Goal: Use online tool/utility: Utilize a website feature to perform a specific function

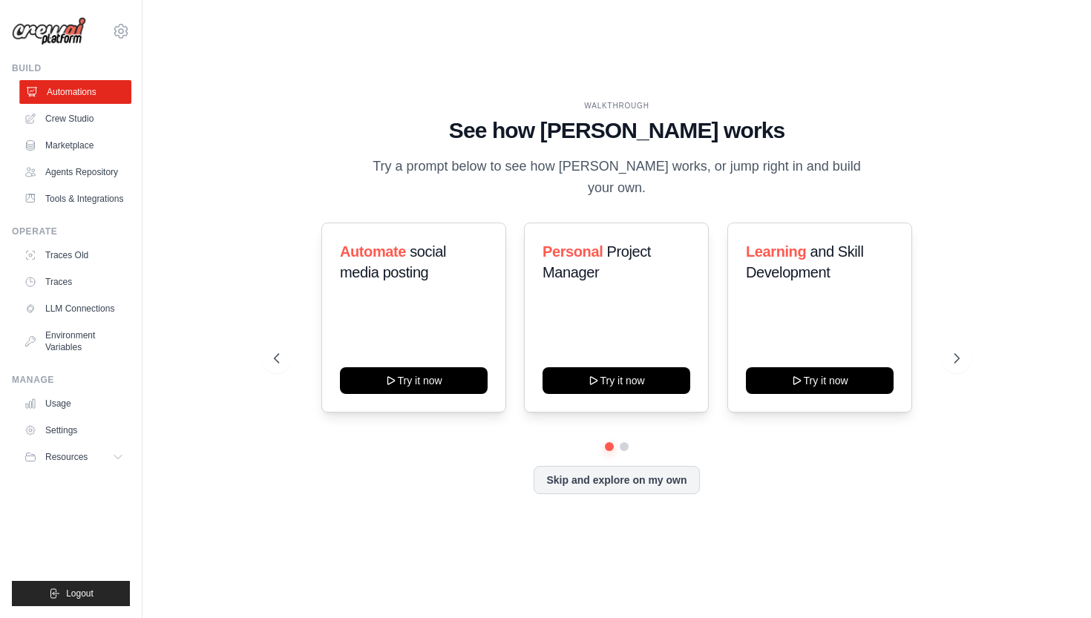
click at [87, 87] on link "Automations" at bounding box center [75, 92] width 112 height 24
click at [69, 121] on link "Crew Studio" at bounding box center [75, 119] width 112 height 24
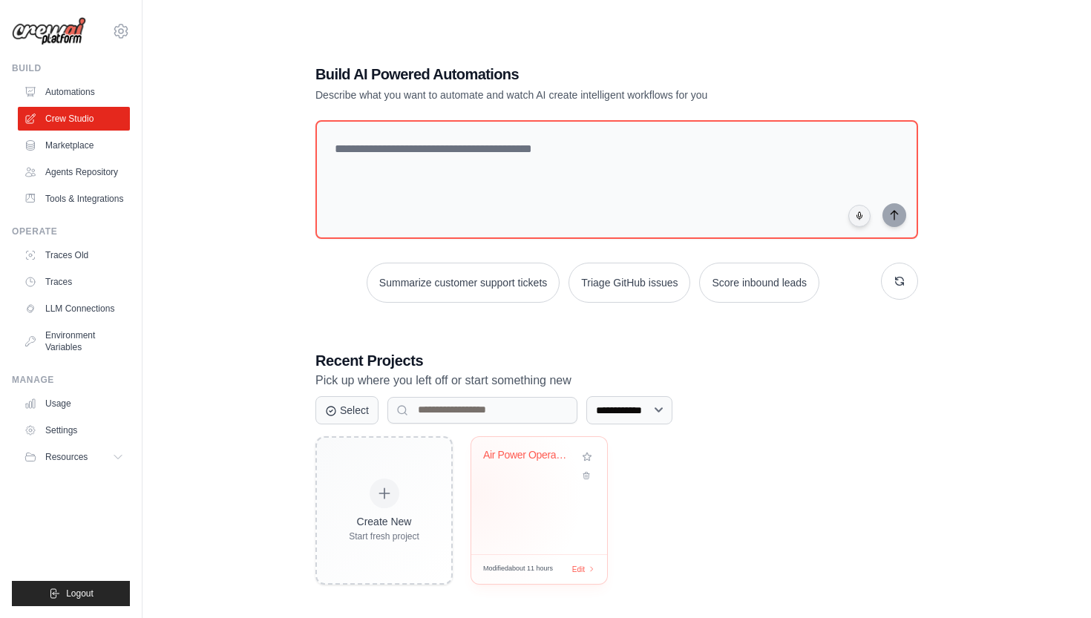
click at [508, 497] on div "Air Power Operations Concept Develo..." at bounding box center [539, 495] width 136 height 117
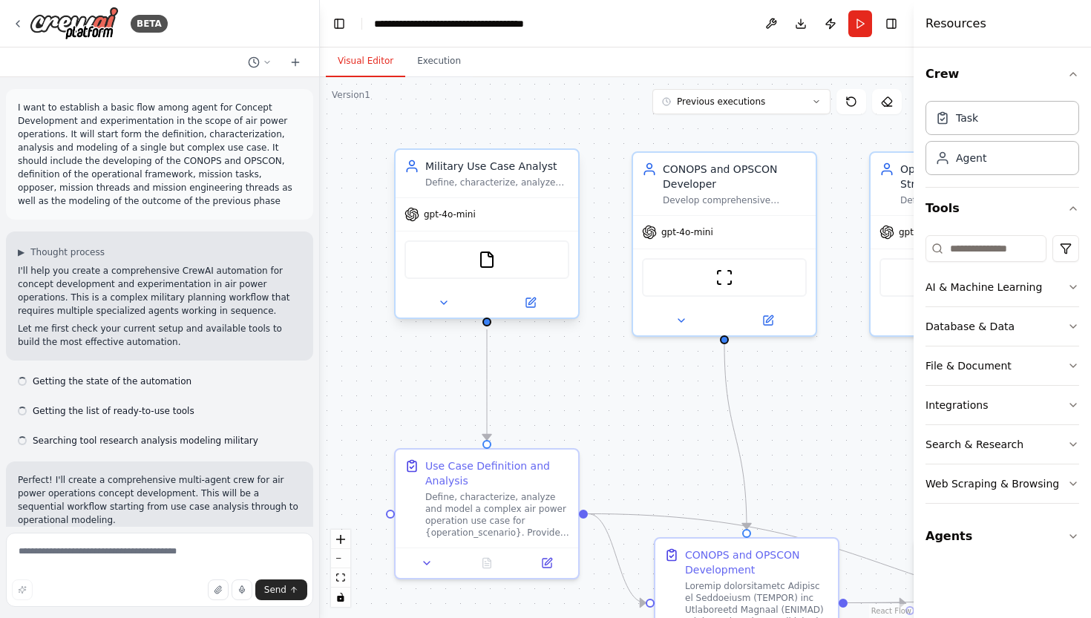
scroll to position [1366, 0]
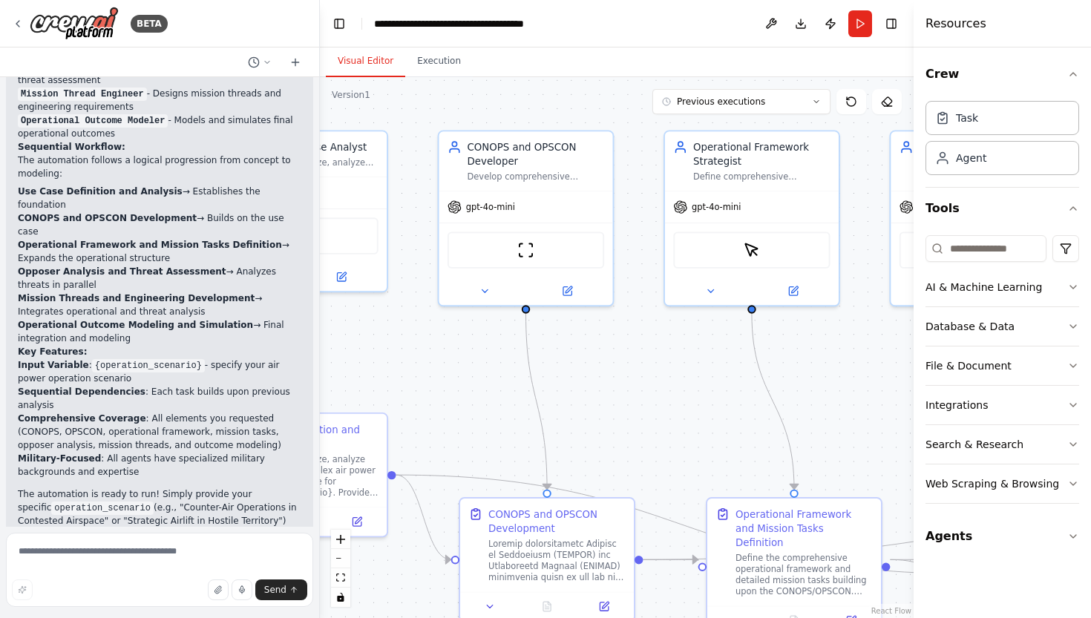
drag, startPoint x: 774, startPoint y: 421, endPoint x: 584, endPoint y: 389, distance: 192.7
click at [584, 389] on div ".deletable-edge-delete-btn { width: 20px; height: 20px; border: 0px solid #ffff…" at bounding box center [617, 347] width 594 height 541
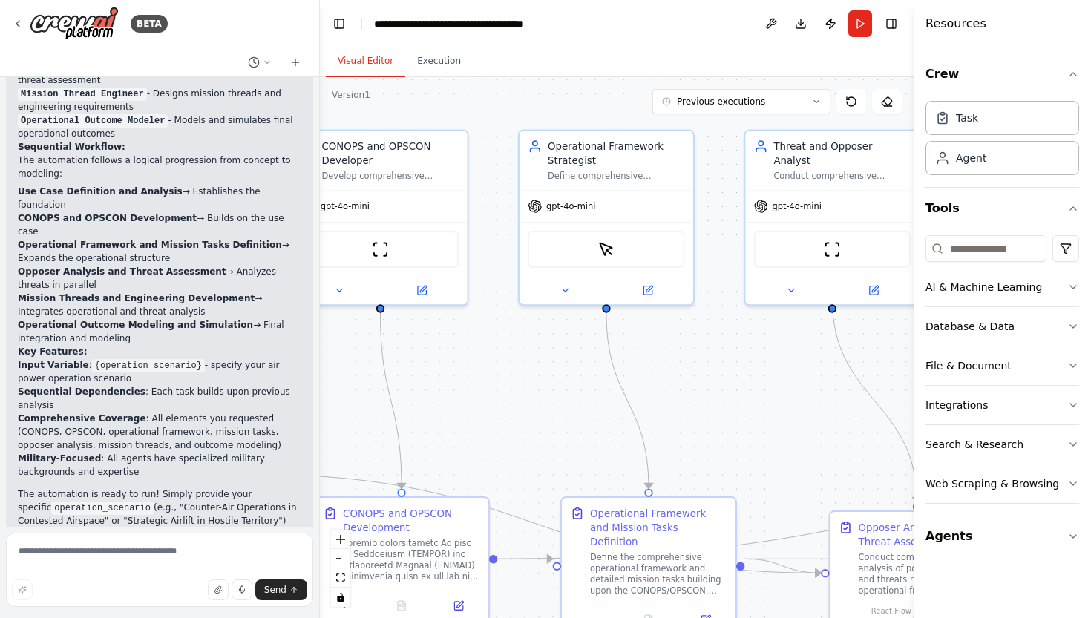
drag, startPoint x: 821, startPoint y: 421, endPoint x: 671, endPoint y: 421, distance: 149.9
click at [671, 421] on div ".deletable-edge-delete-btn { width: 20px; height: 20px; border: 0px solid #ffff…" at bounding box center [617, 347] width 594 height 541
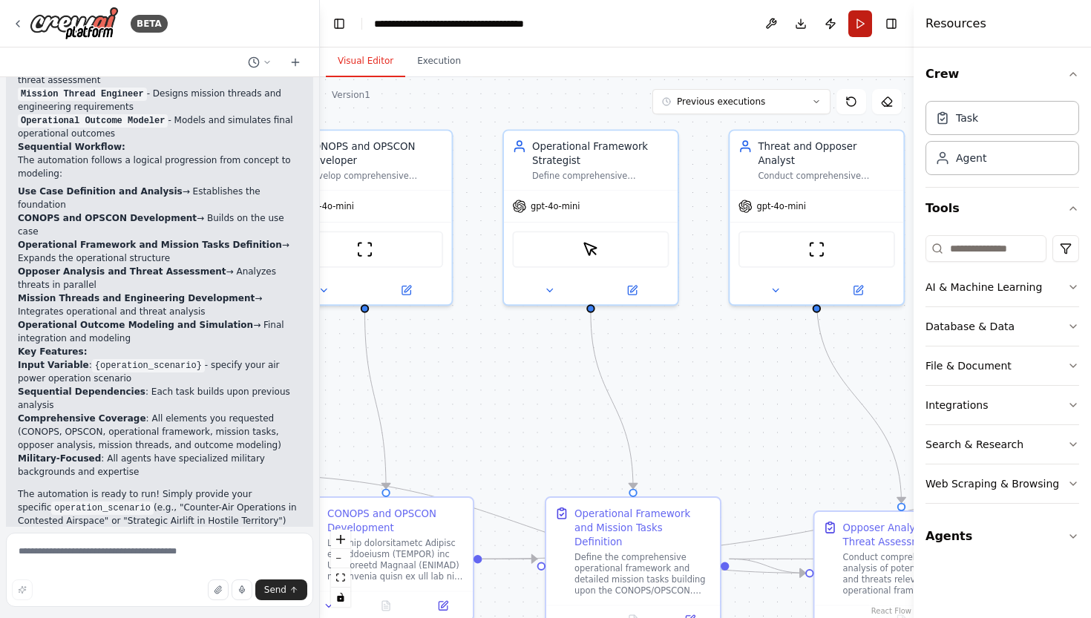
click at [859, 21] on button "Run" at bounding box center [860, 23] width 24 height 27
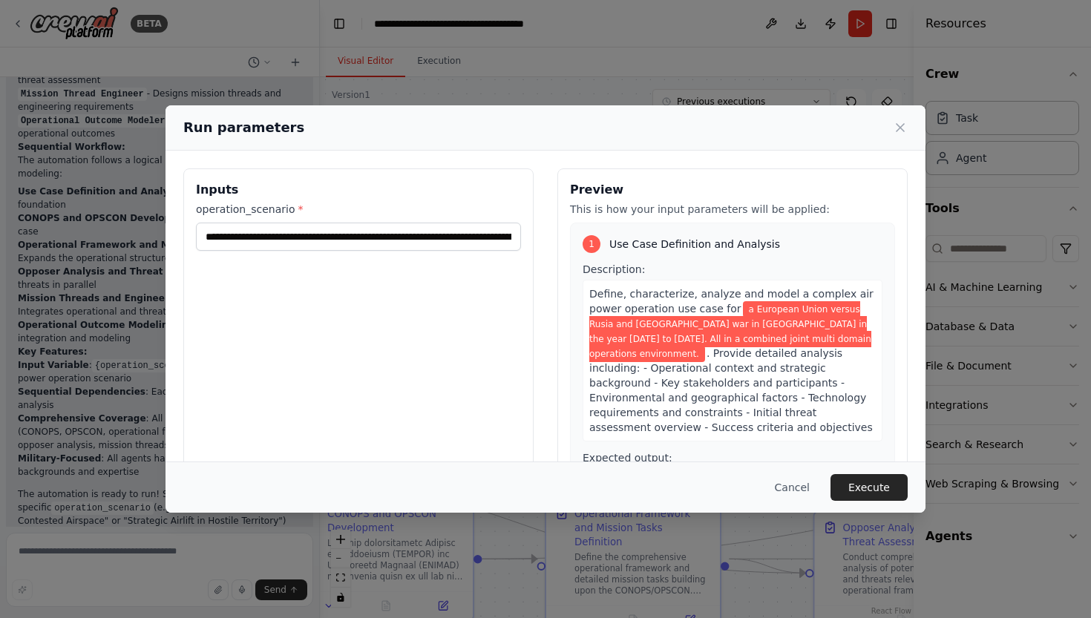
click at [622, 368] on span ". Provide detailed analysis including: - Operational context and strategic back…" at bounding box center [730, 390] width 283 height 86
click at [863, 482] on button "Execute" at bounding box center [868, 487] width 77 height 27
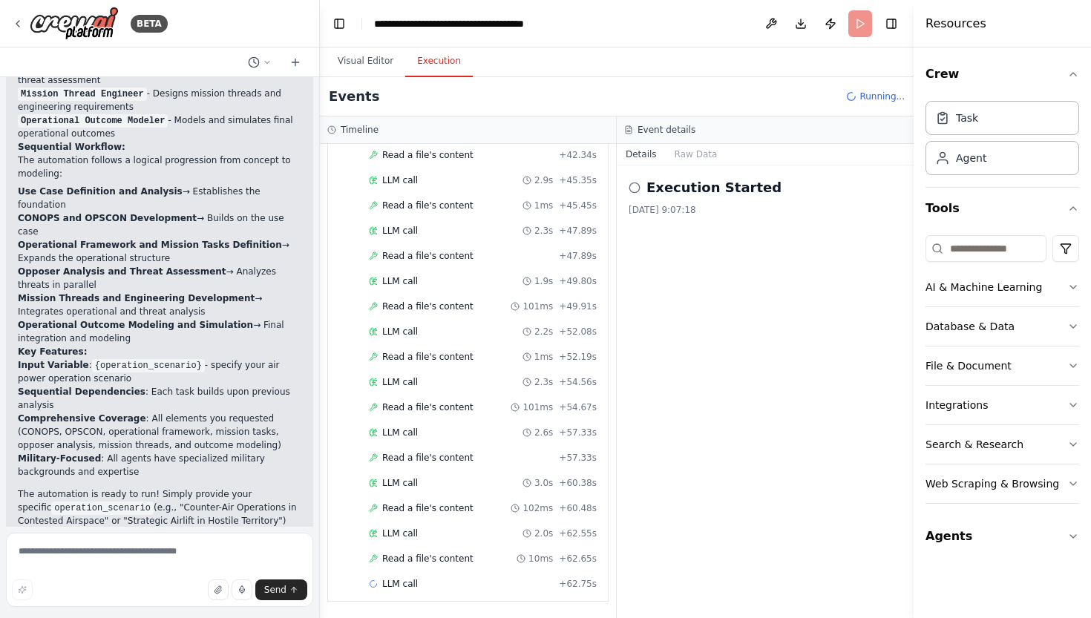
scroll to position [0, 0]
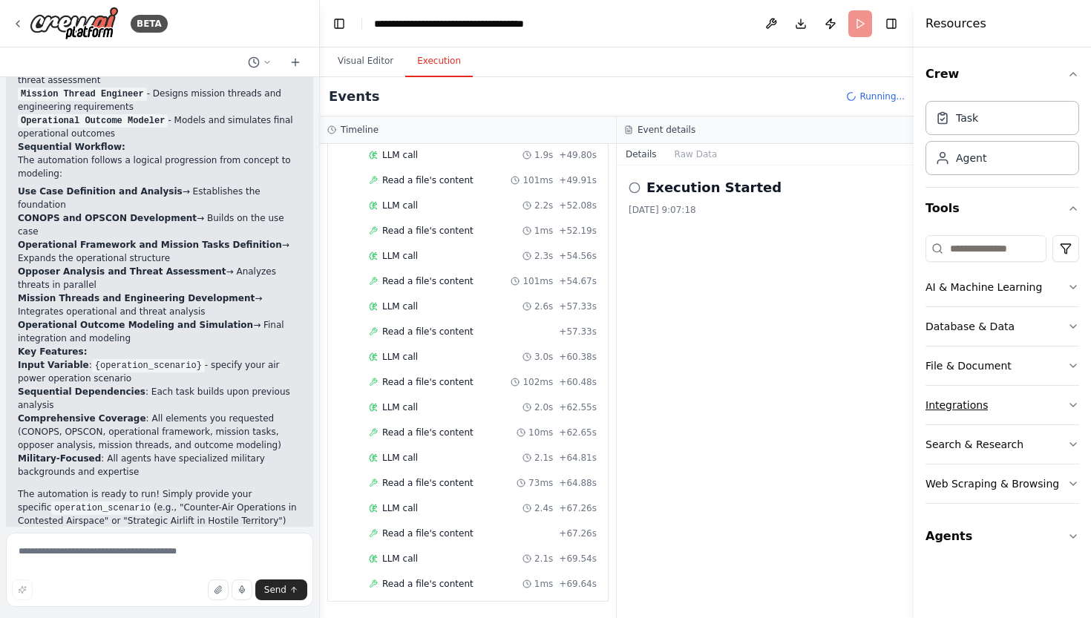
click at [991, 410] on button "Integrations" at bounding box center [1002, 405] width 154 height 39
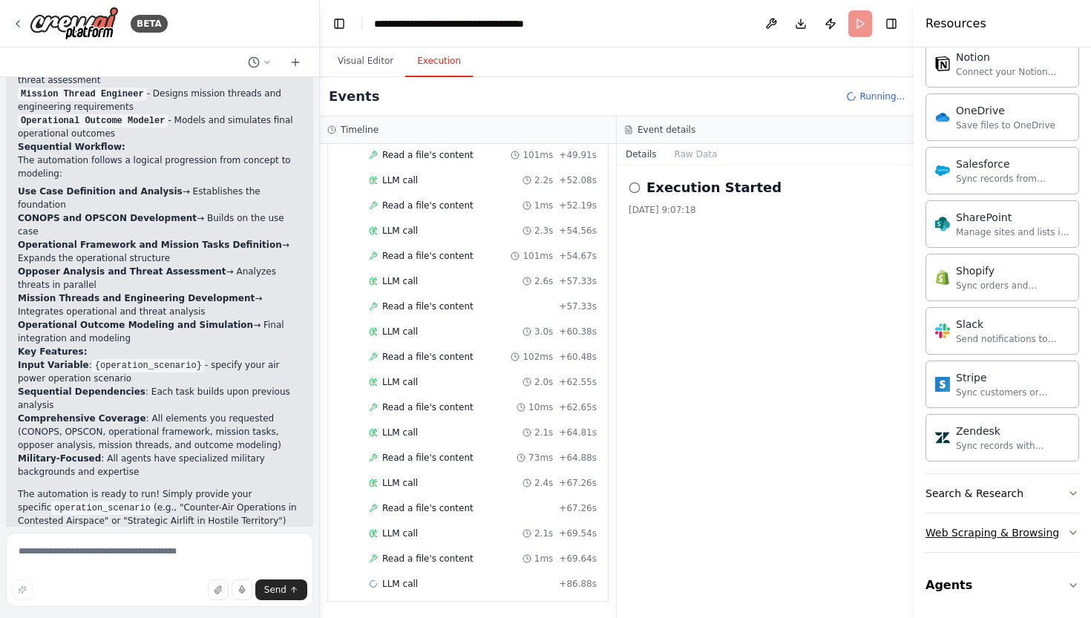
click at [1025, 538] on div "Web Scraping & Browsing" at bounding box center [992, 532] width 134 height 15
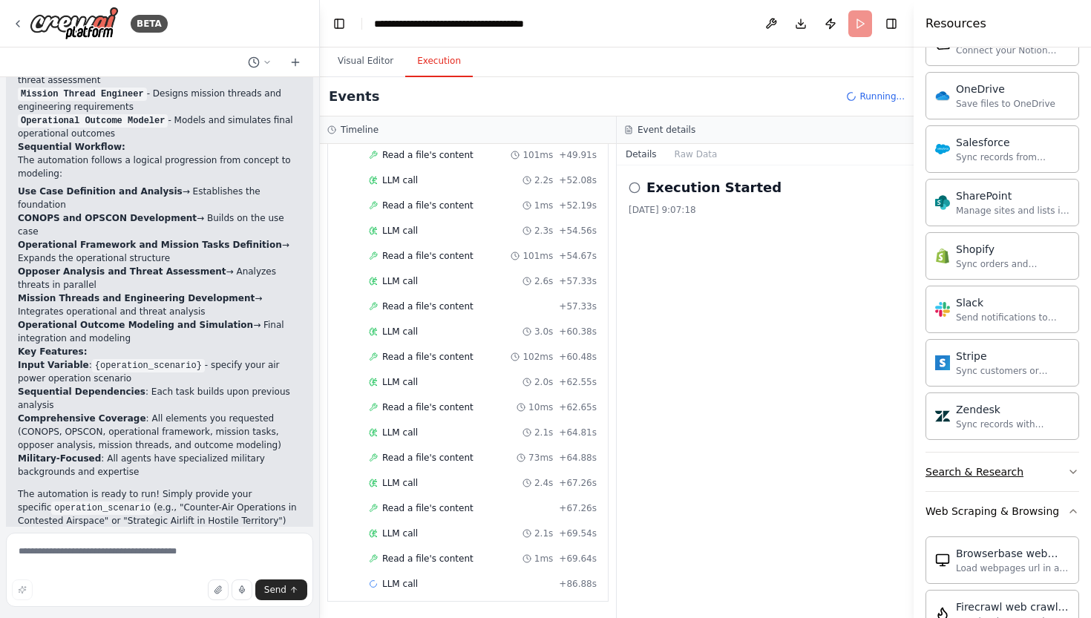
click at [1034, 468] on button "Search & Research" at bounding box center [1002, 472] width 154 height 39
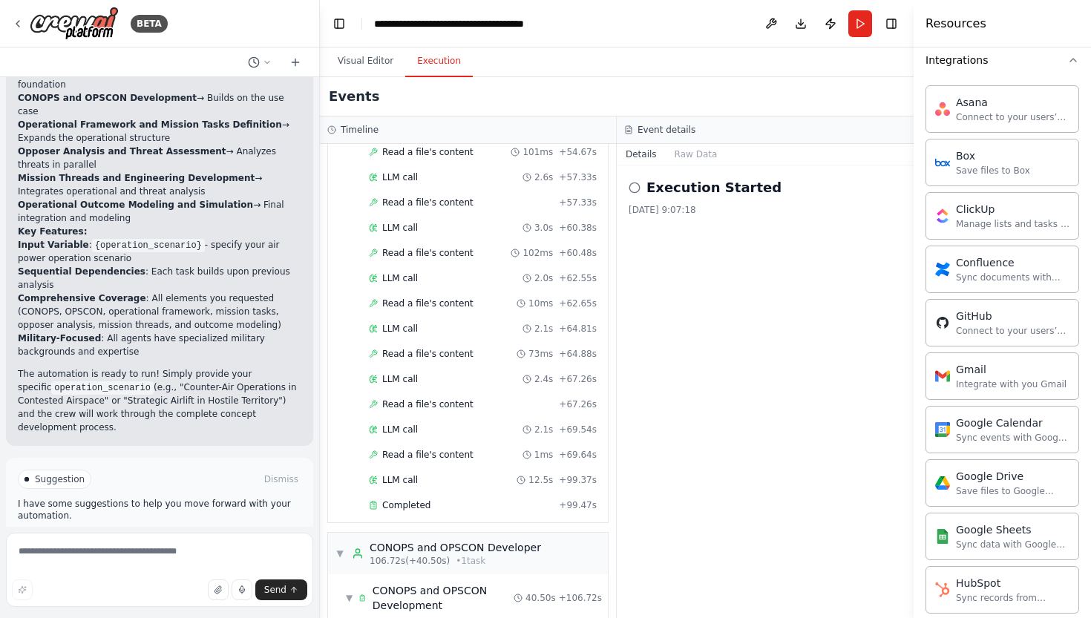
scroll to position [1074, 0]
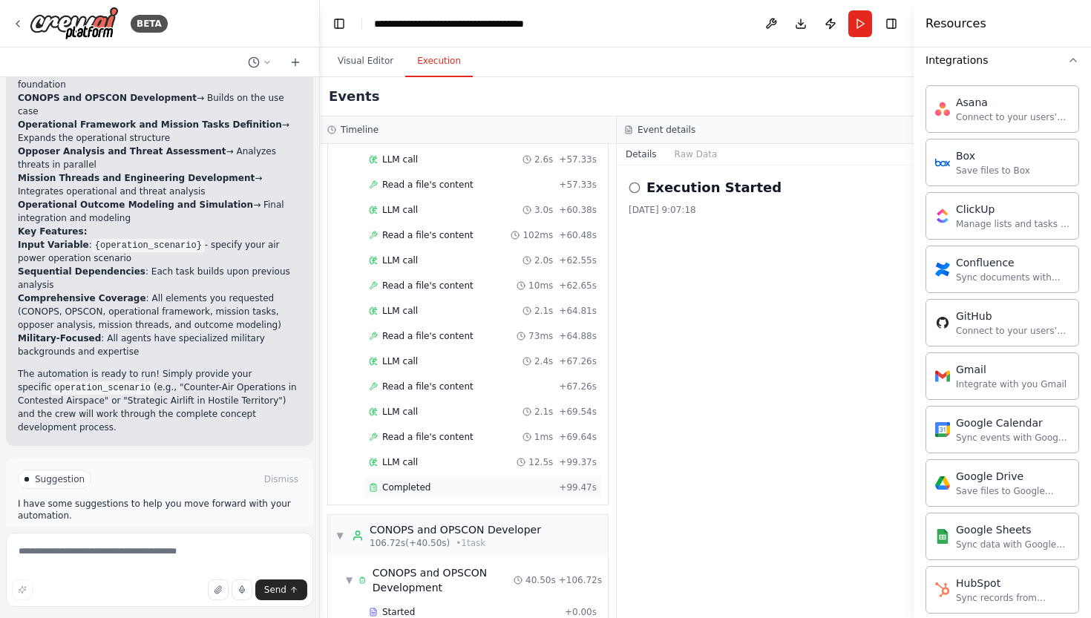
click at [413, 484] on span "Completed" at bounding box center [406, 488] width 48 height 12
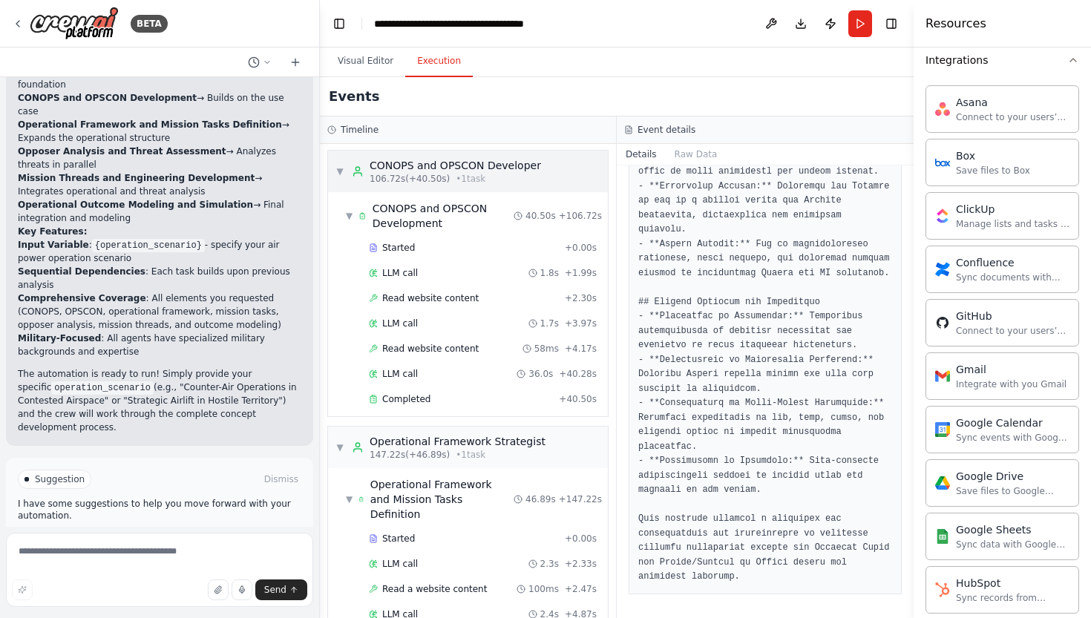
scroll to position [1493, 0]
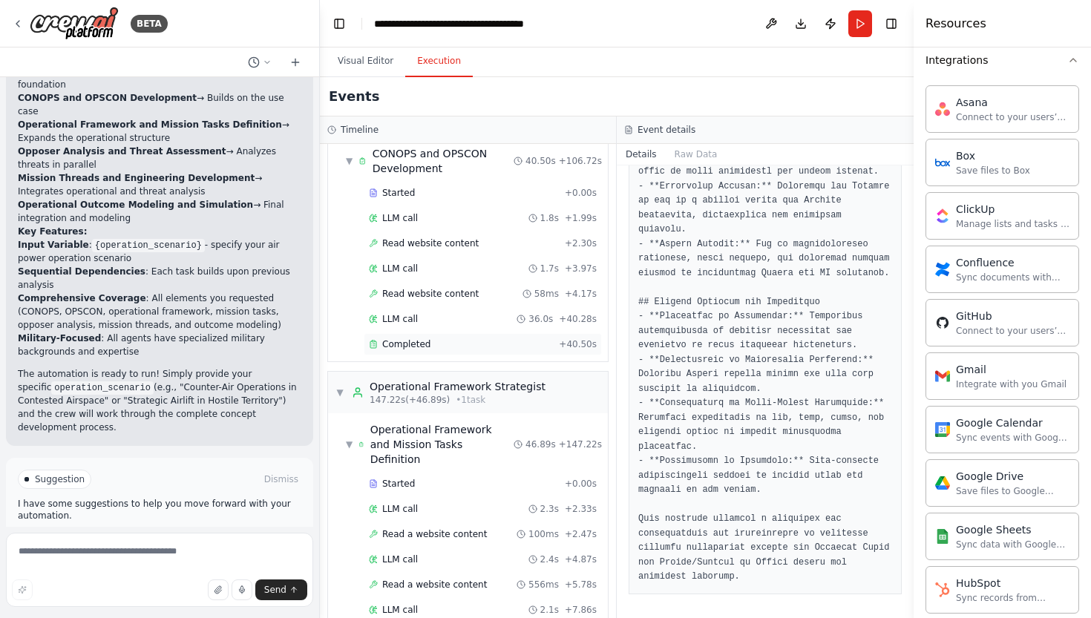
click at [395, 341] on span "Completed" at bounding box center [406, 344] width 48 height 12
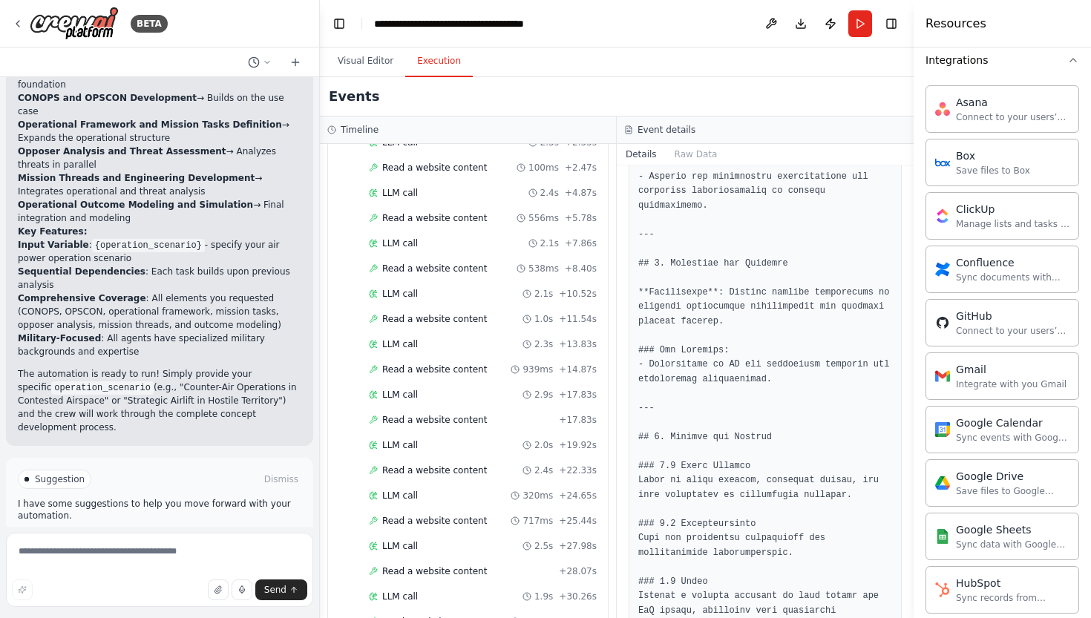
scroll to position [1983, 0]
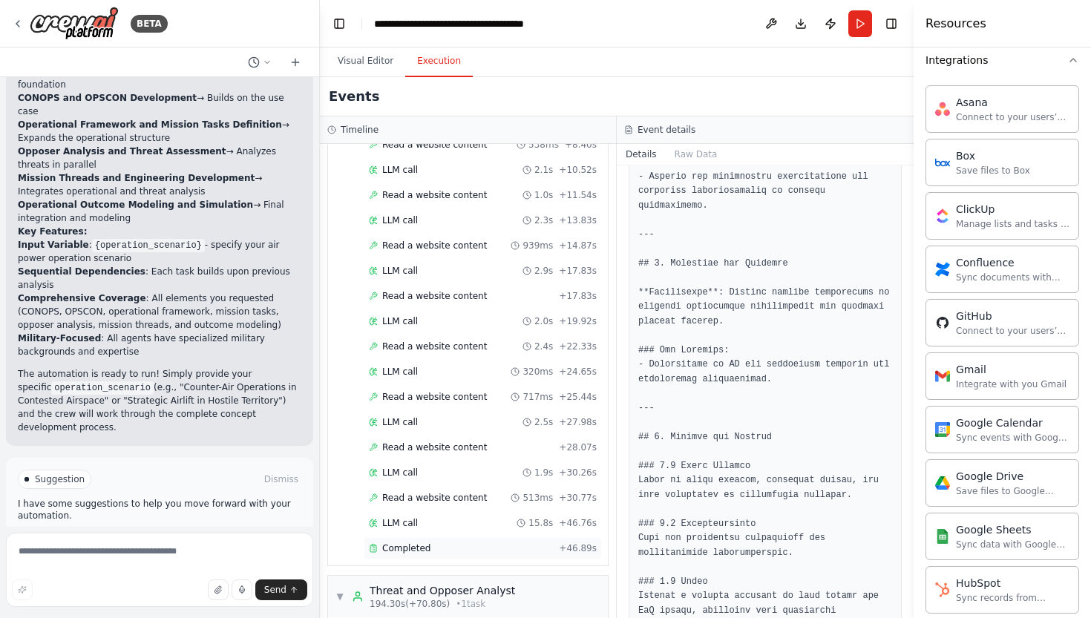
click at [414, 542] on span "Completed" at bounding box center [406, 548] width 48 height 12
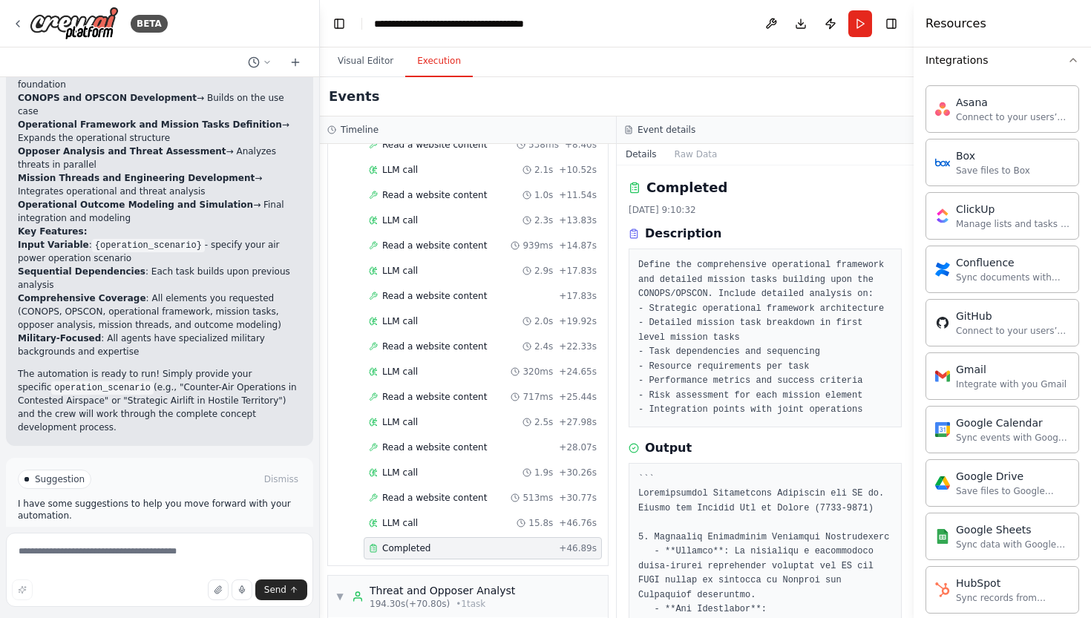
scroll to position [-1, 0]
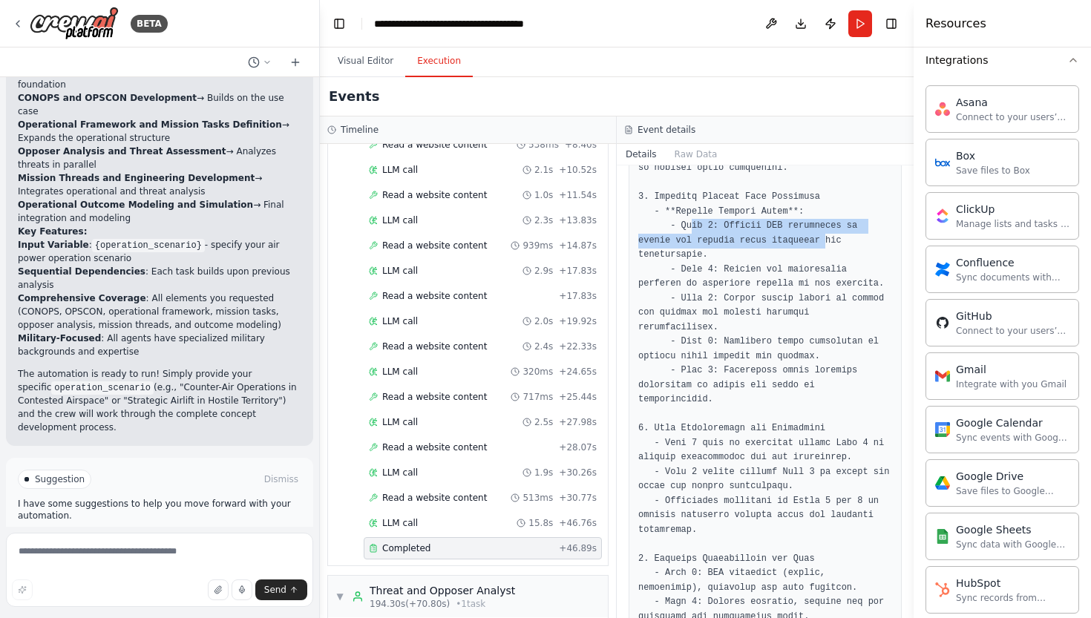
drag, startPoint x: 695, startPoint y: 227, endPoint x: 830, endPoint y: 237, distance: 135.4
click at [830, 237] on pre at bounding box center [765, 588] width 254 height 1404
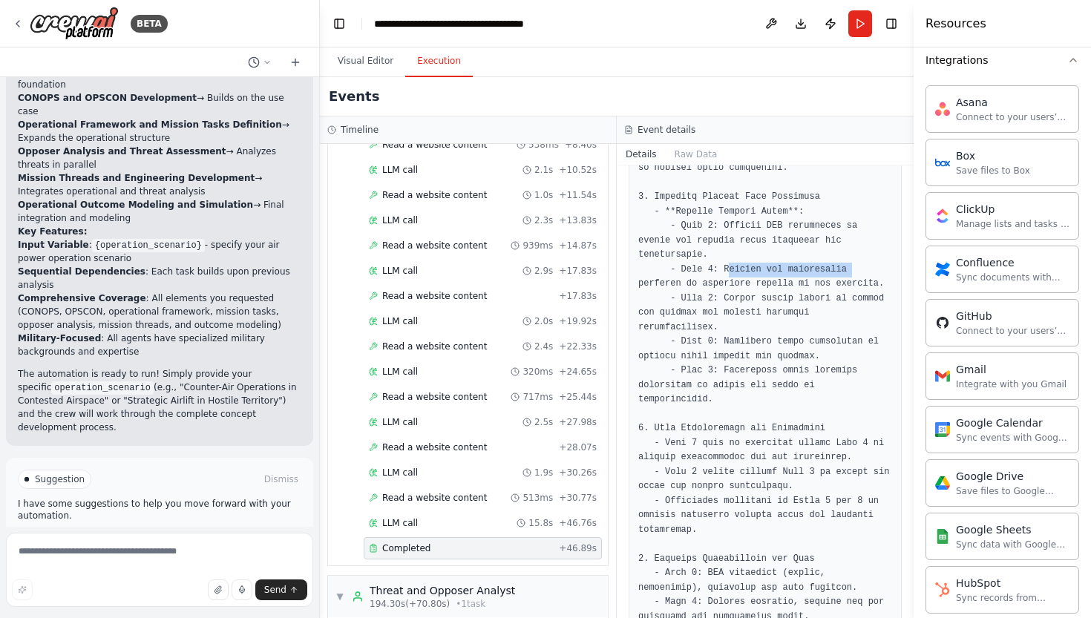
drag, startPoint x: 733, startPoint y: 267, endPoint x: 869, endPoint y: 267, distance: 135.8
click at [869, 267] on pre at bounding box center [765, 588] width 254 height 1404
drag, startPoint x: 686, startPoint y: 287, endPoint x: 847, endPoint y: 287, distance: 161.0
click at [847, 287] on pre at bounding box center [765, 588] width 254 height 1404
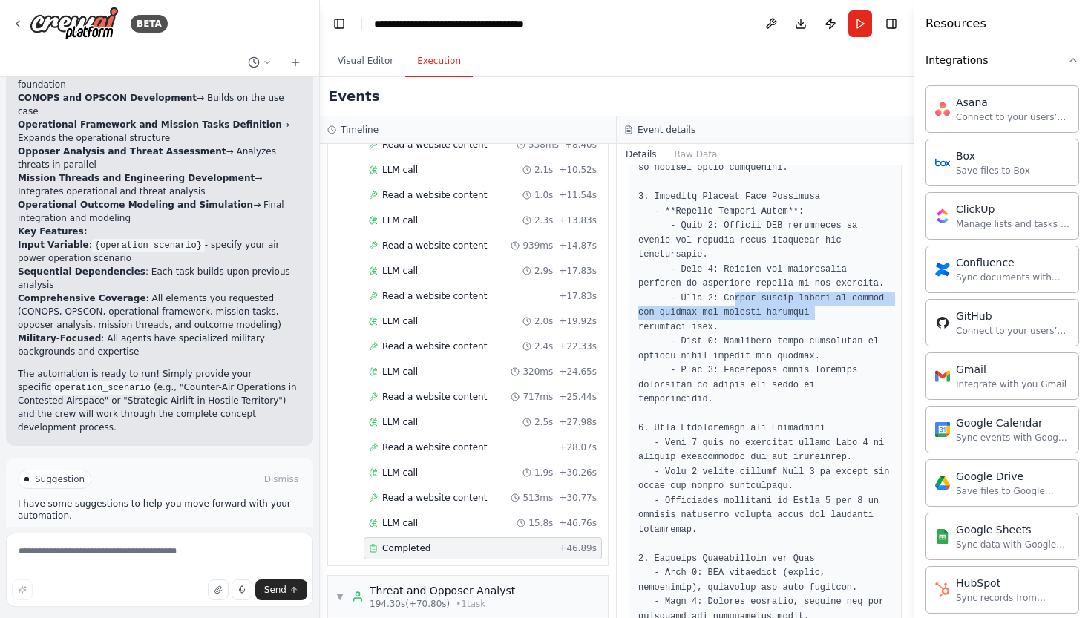
drag, startPoint x: 738, startPoint y: 295, endPoint x: 870, endPoint y: 309, distance: 132.8
click at [870, 309] on pre at bounding box center [765, 588] width 254 height 1404
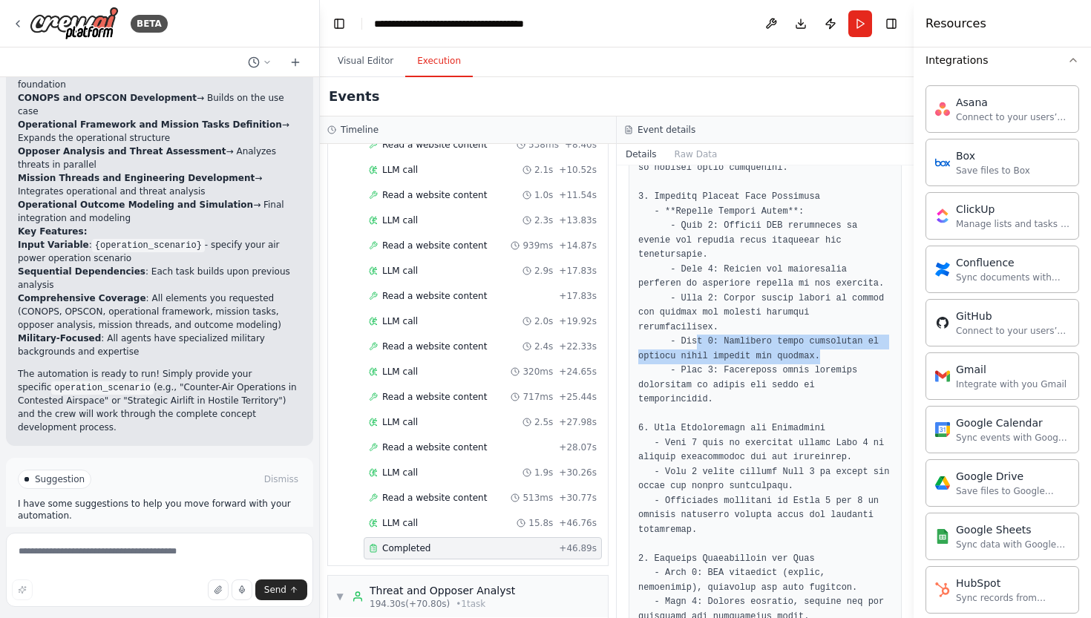
drag, startPoint x: 700, startPoint y: 345, endPoint x: 854, endPoint y: 348, distance: 154.4
click at [854, 348] on pre at bounding box center [765, 588] width 254 height 1404
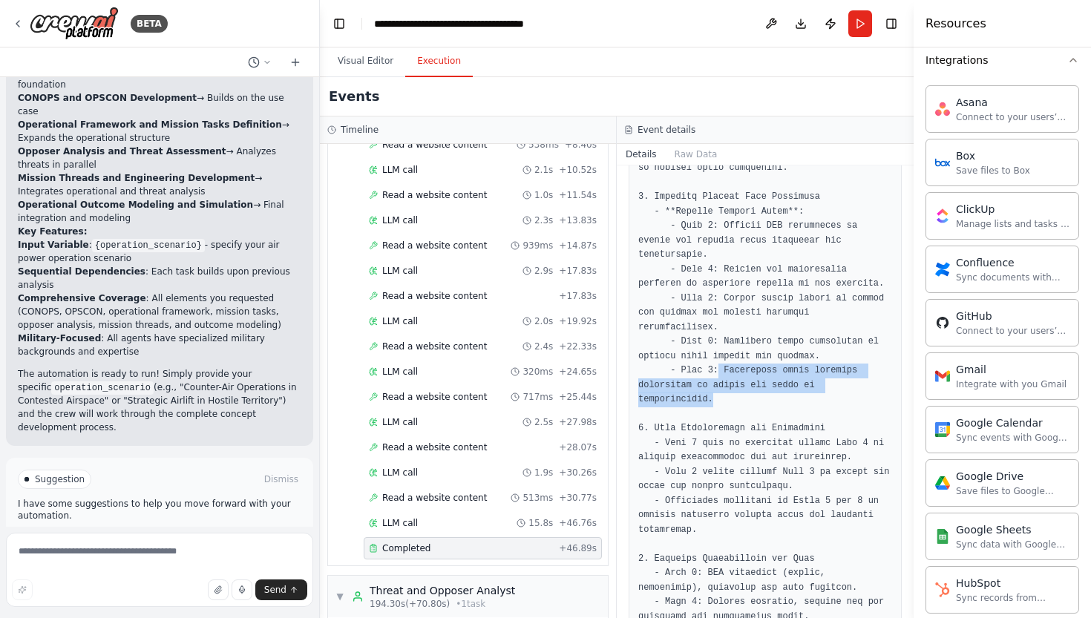
drag, startPoint x: 721, startPoint y: 369, endPoint x: 866, endPoint y: 391, distance: 146.3
click at [866, 391] on pre at bounding box center [765, 588] width 254 height 1404
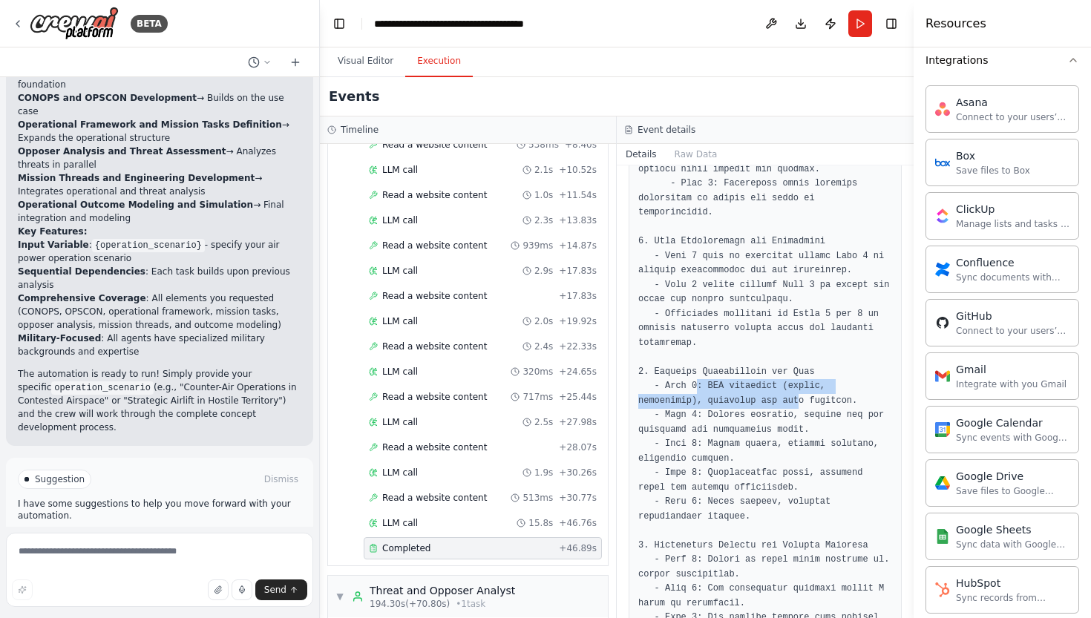
drag, startPoint x: 701, startPoint y: 377, endPoint x: 806, endPoint y: 385, distance: 105.7
click at [806, 385] on pre at bounding box center [765, 402] width 254 height 1404
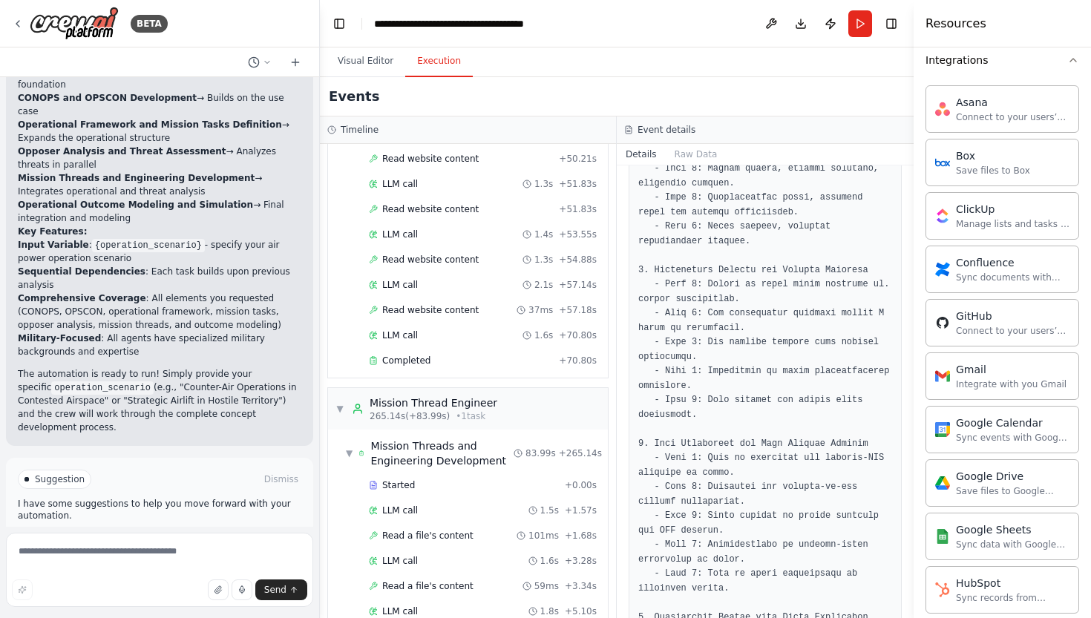
scroll to position [3622, 0]
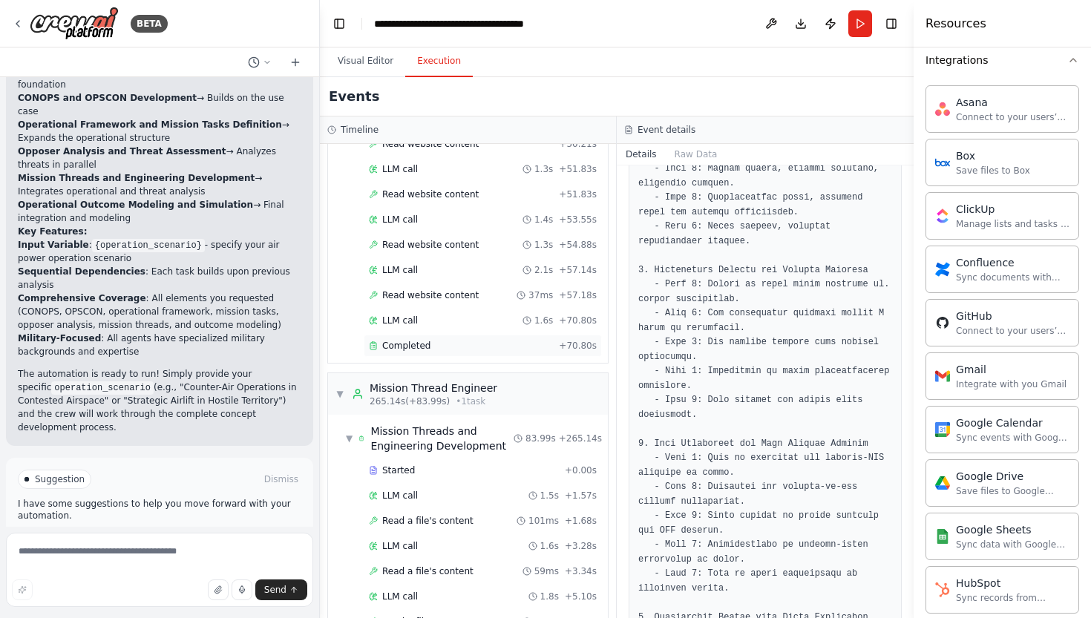
click at [429, 341] on div "Completed + 70.80s" at bounding box center [483, 346] width 238 height 22
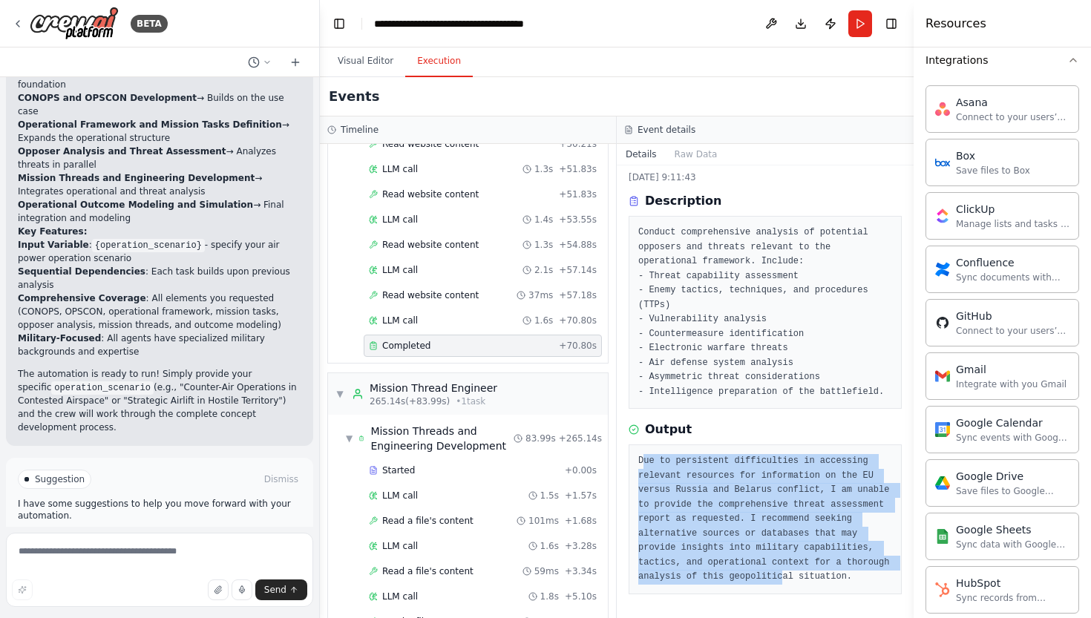
drag, startPoint x: 644, startPoint y: 448, endPoint x: 872, endPoint y: 564, distance: 255.5
click at [872, 563] on pre "Due to persistent difficulties in accessing relevant resources for information …" at bounding box center [765, 519] width 254 height 131
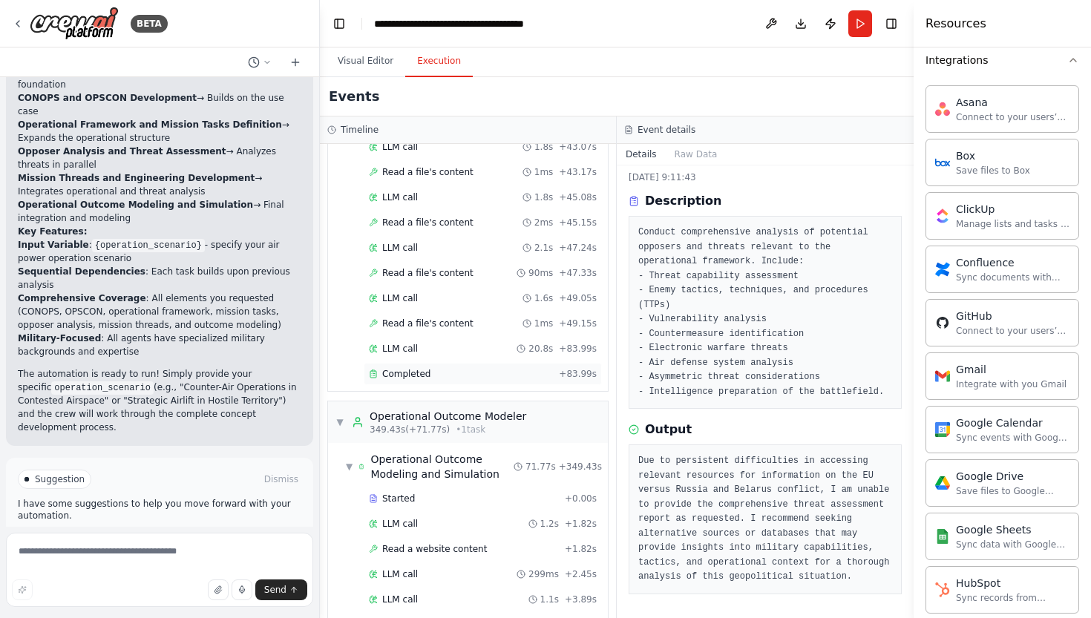
click at [422, 368] on span "Completed" at bounding box center [406, 374] width 48 height 12
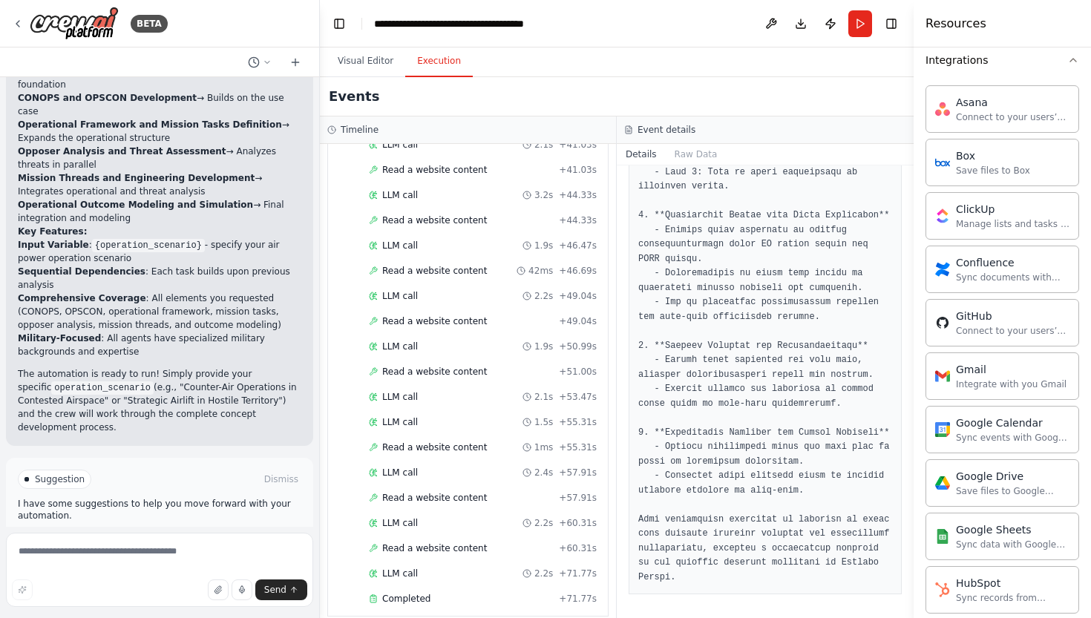
scroll to position [0, 0]
click at [397, 593] on span "Completed" at bounding box center [406, 599] width 48 height 12
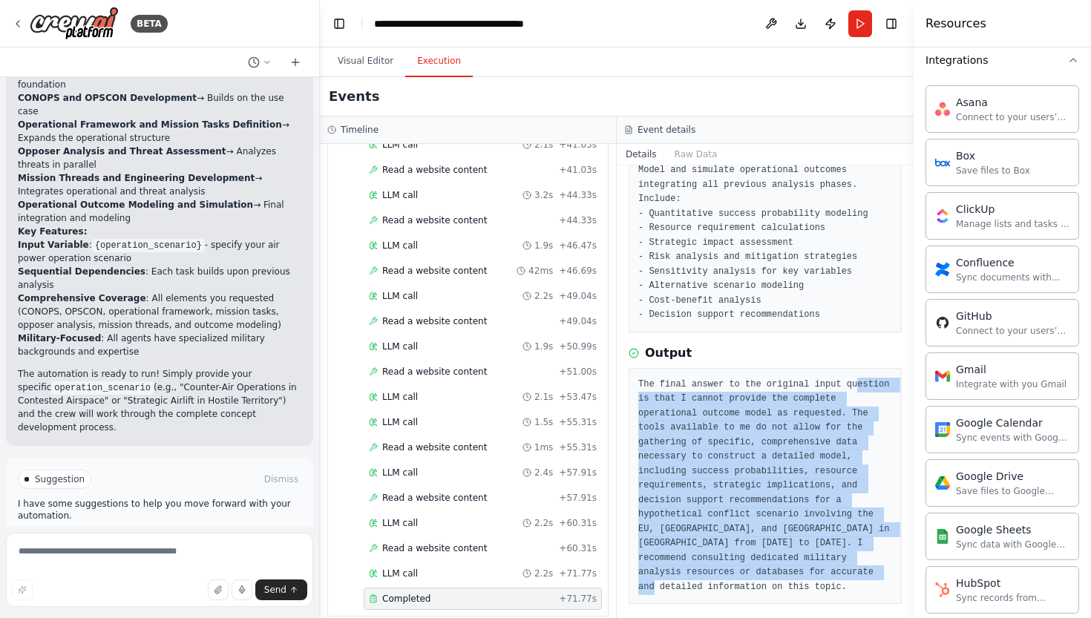
drag, startPoint x: 651, startPoint y: 389, endPoint x: 812, endPoint y: 617, distance: 280.0
click at [812, 617] on div "Completed 1/10/2025, 9:14:20 Description Model and simulate operational outcome…" at bounding box center [765, 391] width 297 height 453
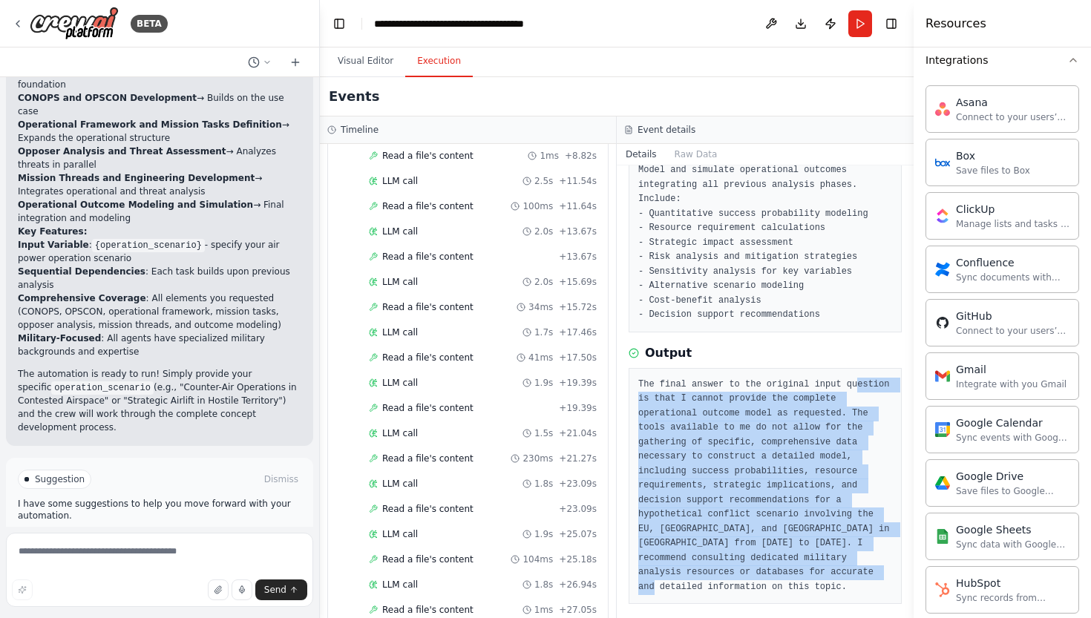
scroll to position [4186, 0]
